Goal: Task Accomplishment & Management: Manage account settings

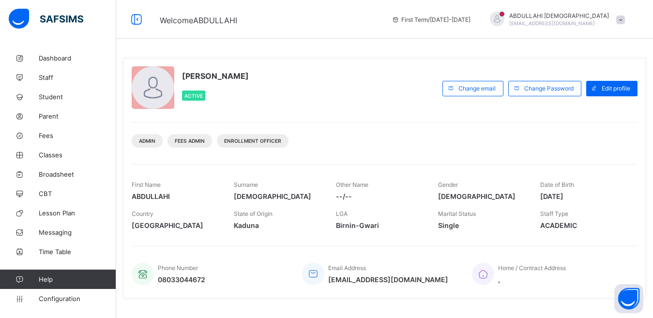
click at [31, 32] on div at bounding box center [58, 19] width 116 height 39
click at [60, 95] on span "Student" at bounding box center [77, 97] width 77 height 8
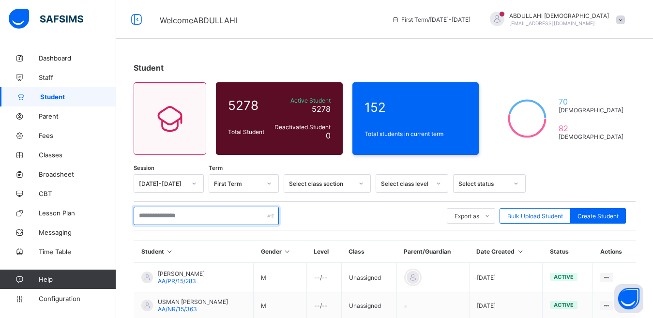
click at [178, 220] on input "text" at bounding box center [206, 216] width 145 height 18
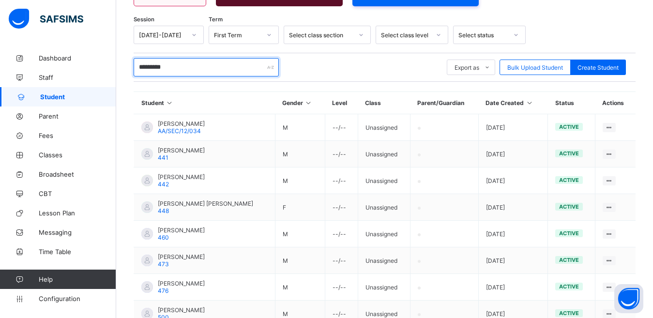
scroll to position [141, 0]
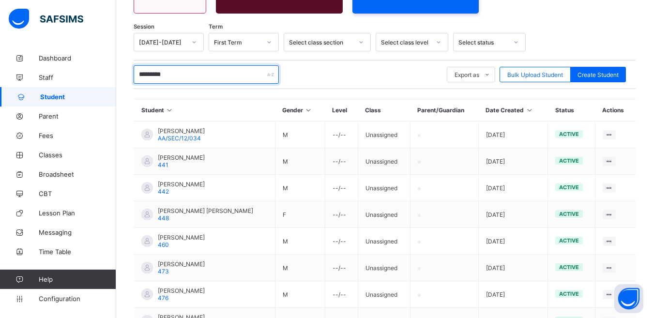
type input "*********"
click at [407, 45] on div "Select class level" at bounding box center [405, 42] width 49 height 7
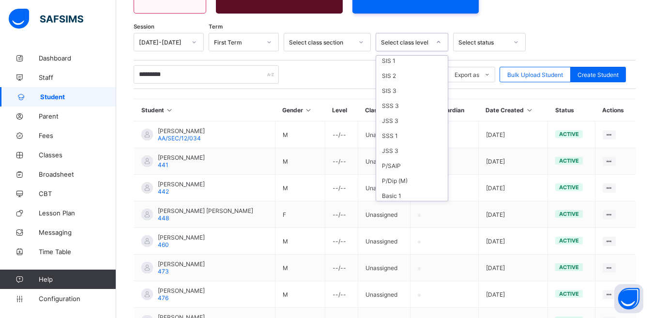
scroll to position [562, 0]
click at [402, 139] on div "SSS 1" at bounding box center [412, 131] width 72 height 15
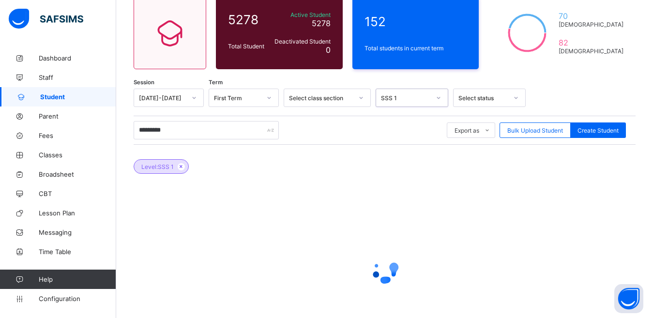
scroll to position [41, 0]
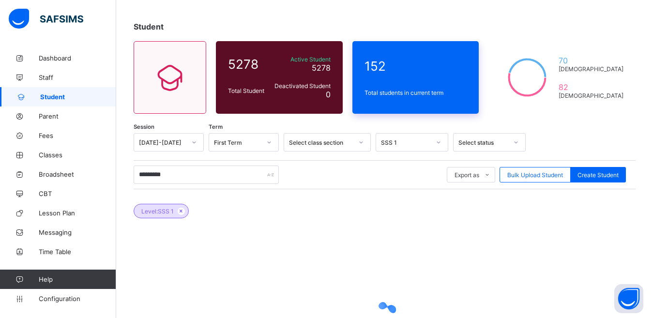
click at [428, 93] on span "Total students in current term" at bounding box center [416, 92] width 103 height 7
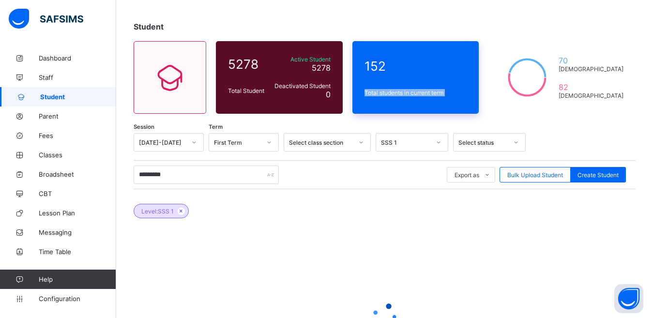
click at [428, 93] on span "Total students in current term" at bounding box center [416, 92] width 103 height 7
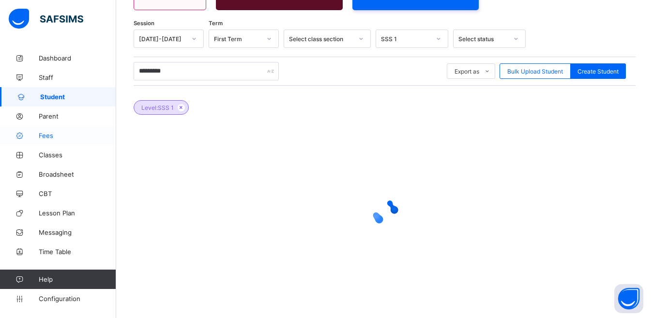
click at [59, 139] on link "Fees" at bounding box center [58, 135] width 116 height 19
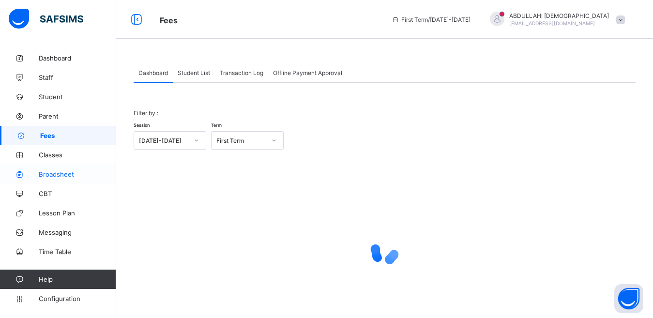
click at [51, 176] on span "Broadsheet" at bounding box center [77, 174] width 77 height 8
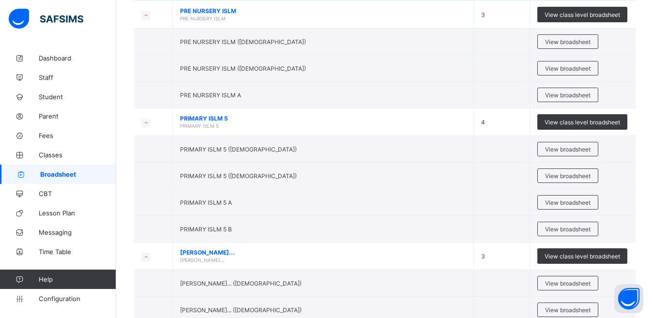
scroll to position [1930, 0]
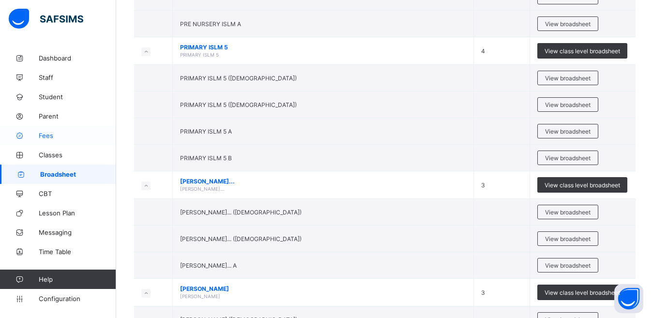
click at [52, 135] on span "Fees" at bounding box center [77, 136] width 77 height 8
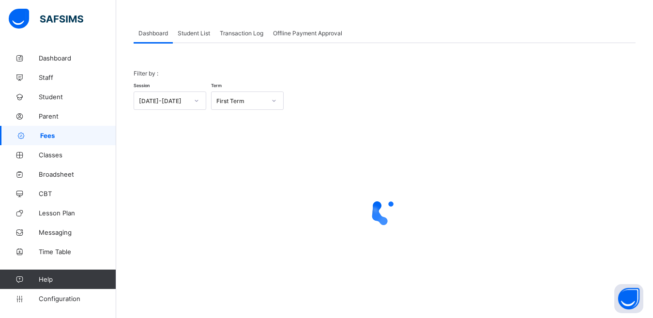
scroll to position [40, 0]
click at [197, 33] on span "Student List" at bounding box center [194, 33] width 32 height 7
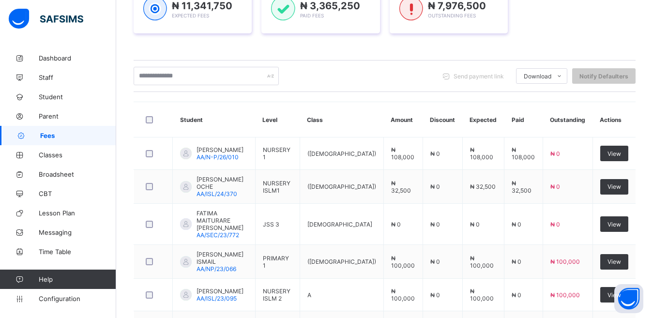
scroll to position [103, 0]
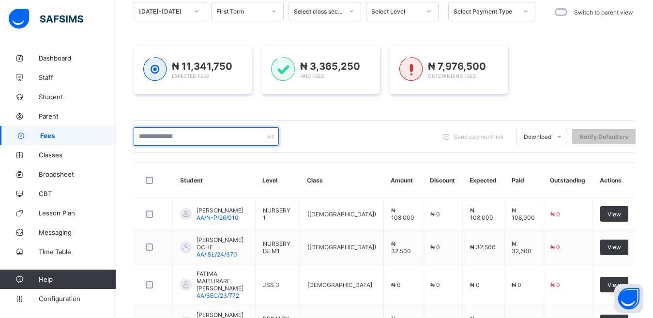
click at [270, 137] on div at bounding box center [206, 136] width 145 height 18
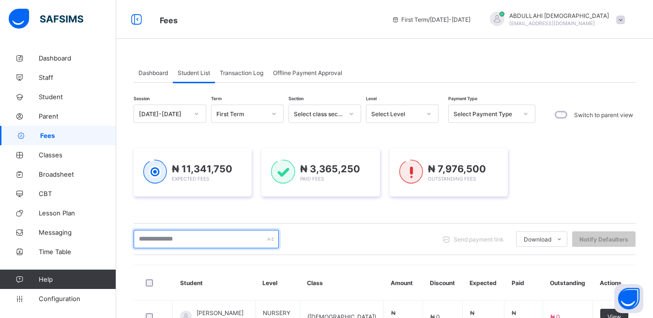
scroll to position [2, 0]
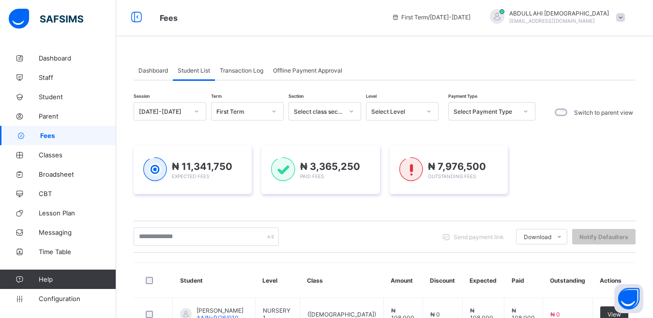
click at [171, 19] on span "Fees" at bounding box center [169, 18] width 18 height 10
click at [135, 19] on icon at bounding box center [136, 17] width 16 height 14
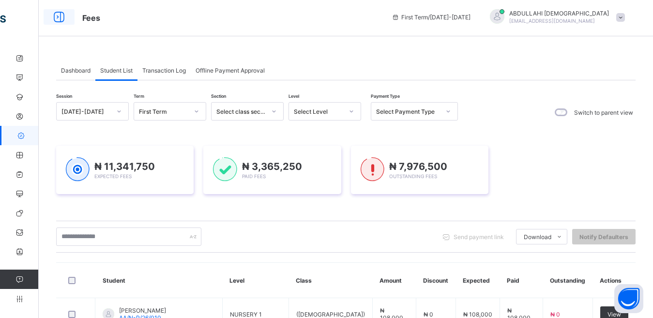
click at [58, 15] on icon at bounding box center [59, 17] width 16 height 14
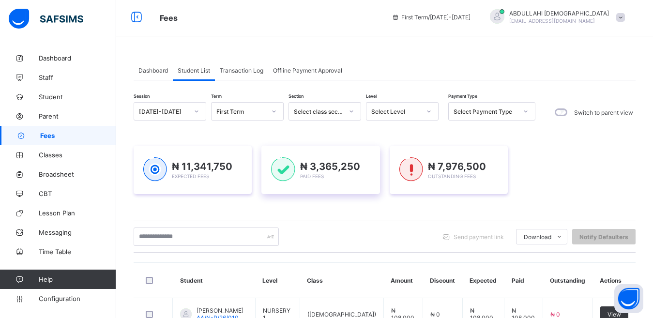
click at [285, 168] on img at bounding box center [283, 169] width 24 height 24
click at [321, 172] on div "₦ 3,365,250 Paid Fees" at bounding box center [330, 170] width 60 height 19
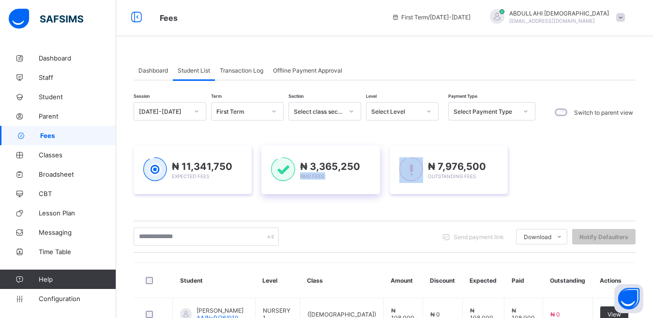
click at [321, 172] on div "₦ 3,365,250 Paid Fees" at bounding box center [330, 170] width 60 height 19
click at [284, 168] on img at bounding box center [283, 169] width 24 height 24
click at [284, 167] on img at bounding box center [283, 169] width 24 height 24
click at [284, 168] on img at bounding box center [283, 169] width 24 height 24
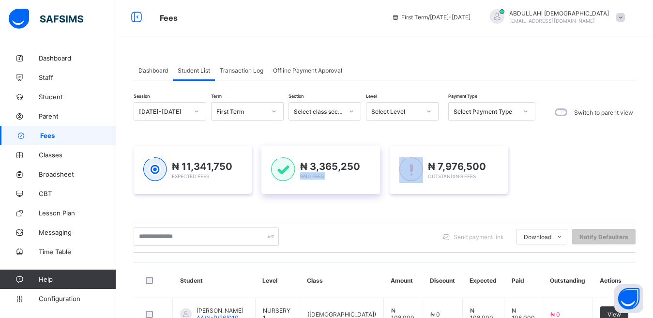
click at [284, 168] on img at bounding box center [283, 169] width 24 height 24
click at [333, 166] on span "₦ 3,365,250" at bounding box center [330, 167] width 60 height 12
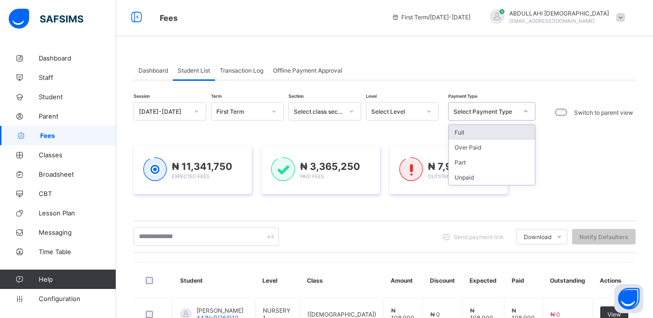
click at [494, 109] on div "Select Payment Type" at bounding box center [486, 111] width 64 height 7
click at [407, 111] on div "Select Level" at bounding box center [395, 111] width 49 height 7
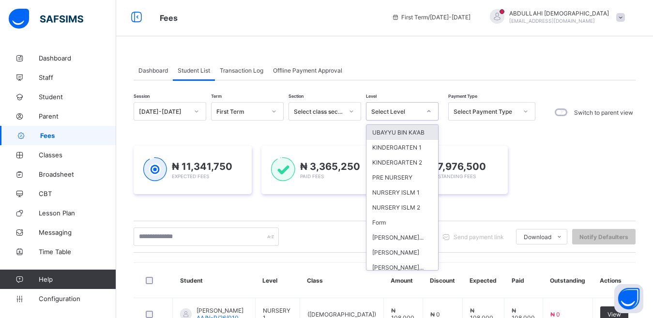
click at [407, 111] on div "Select Level" at bounding box center [395, 111] width 49 height 7
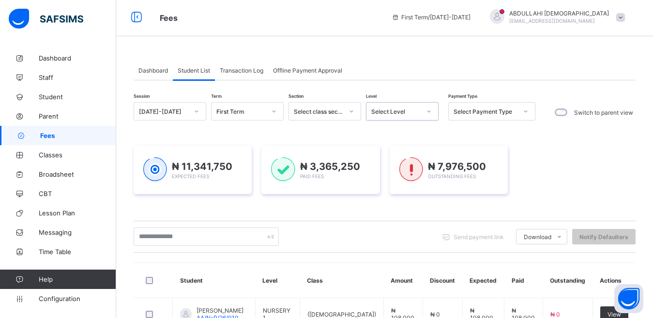
click at [407, 111] on div "Select Level" at bounding box center [395, 111] width 49 height 7
click at [347, 108] on div at bounding box center [351, 111] width 16 height 15
click at [550, 235] on span "Download" at bounding box center [538, 236] width 28 height 7
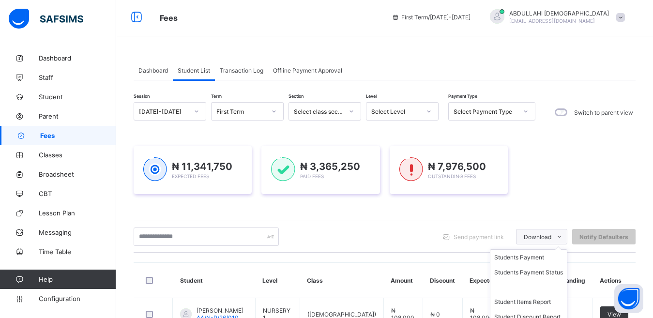
click at [550, 235] on span "Download" at bounding box center [538, 236] width 28 height 7
click at [563, 236] on icon at bounding box center [559, 237] width 7 height 6
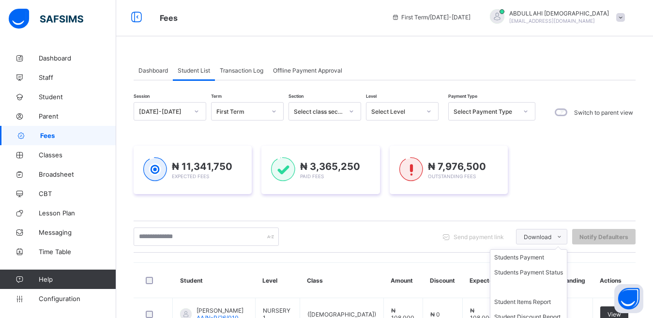
click at [563, 236] on icon at bounding box center [559, 237] width 7 height 6
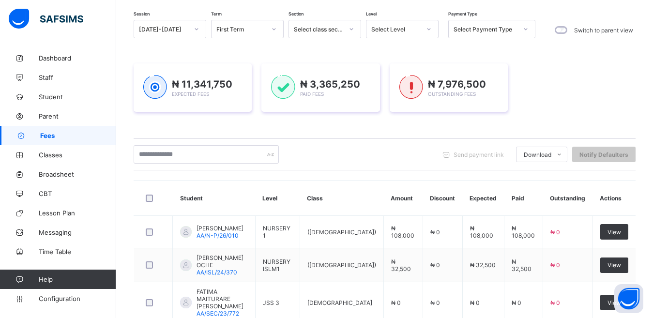
scroll to position [84, 0]
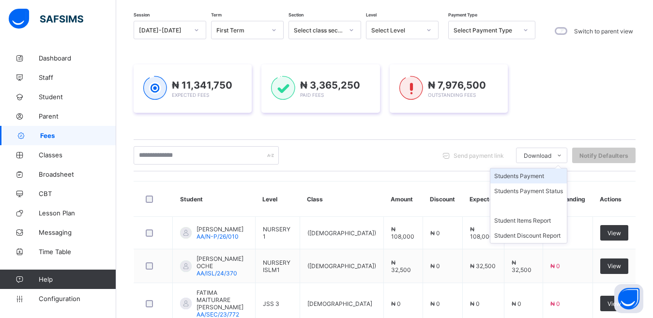
click at [543, 173] on li "Students Payment" at bounding box center [528, 175] width 76 height 15
